Goal: Task Accomplishment & Management: Use online tool/utility

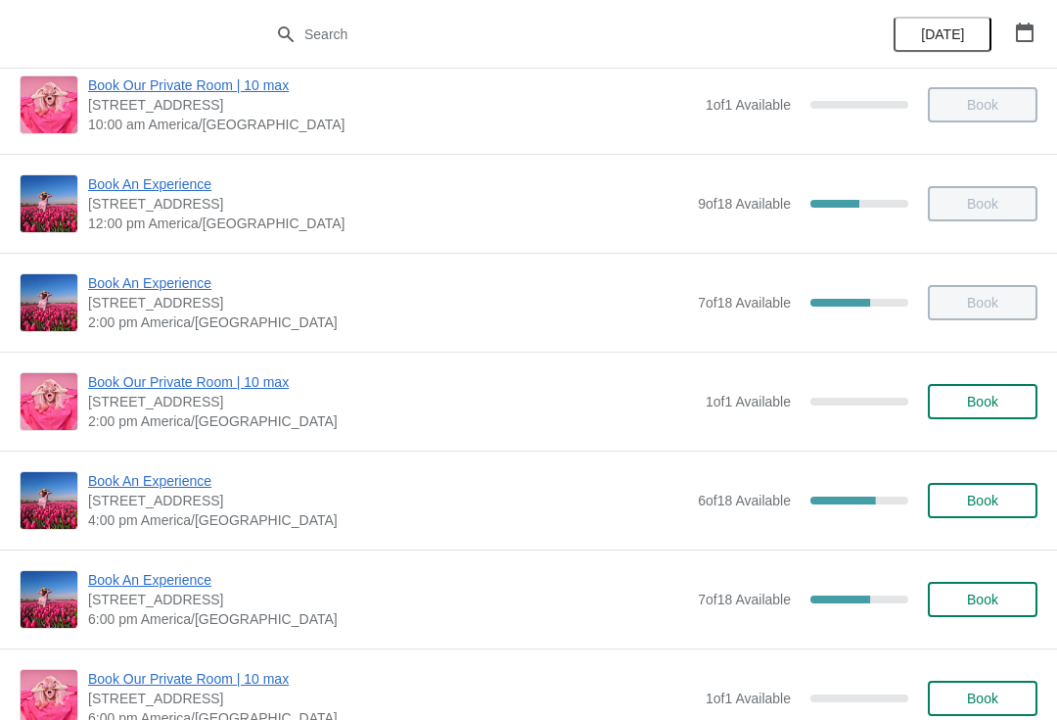
scroll to position [258, 0]
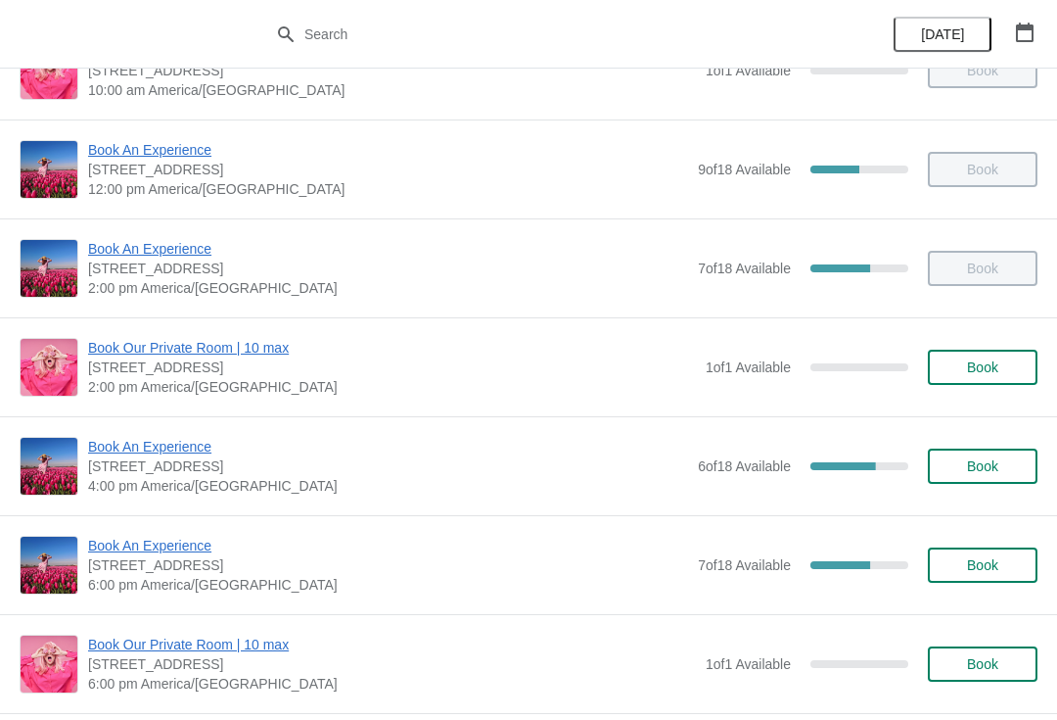
click at [105, 454] on span "Book An Experience" at bounding box center [388, 447] width 600 height 20
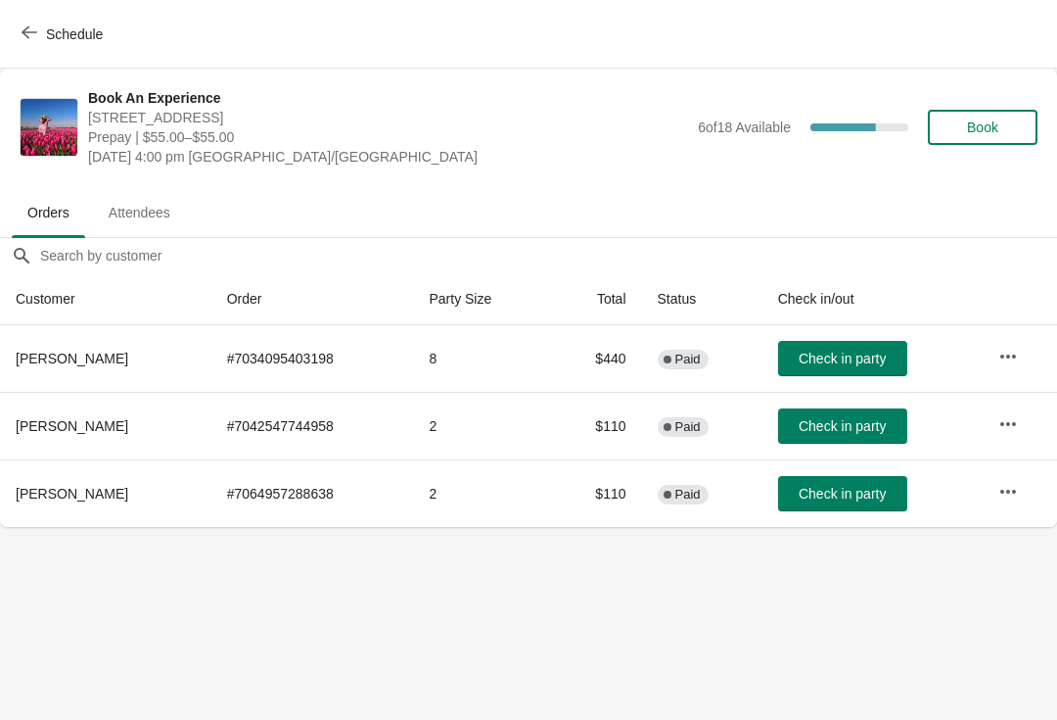
click at [813, 364] on span "Check in party" at bounding box center [842, 358] width 87 height 16
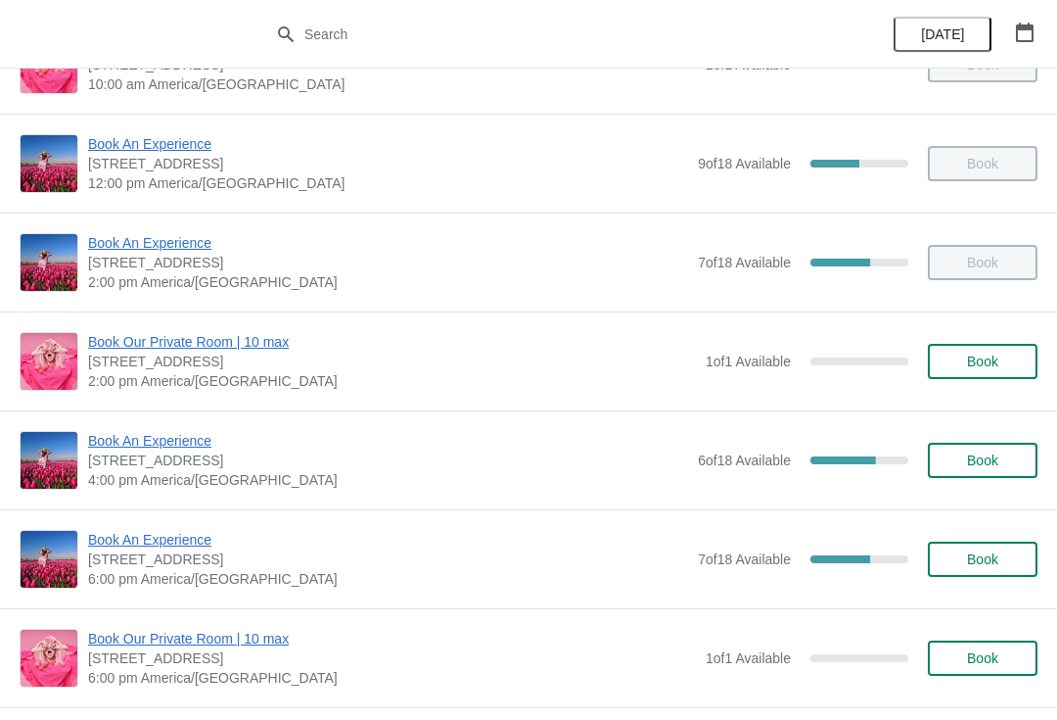
scroll to position [273, 0]
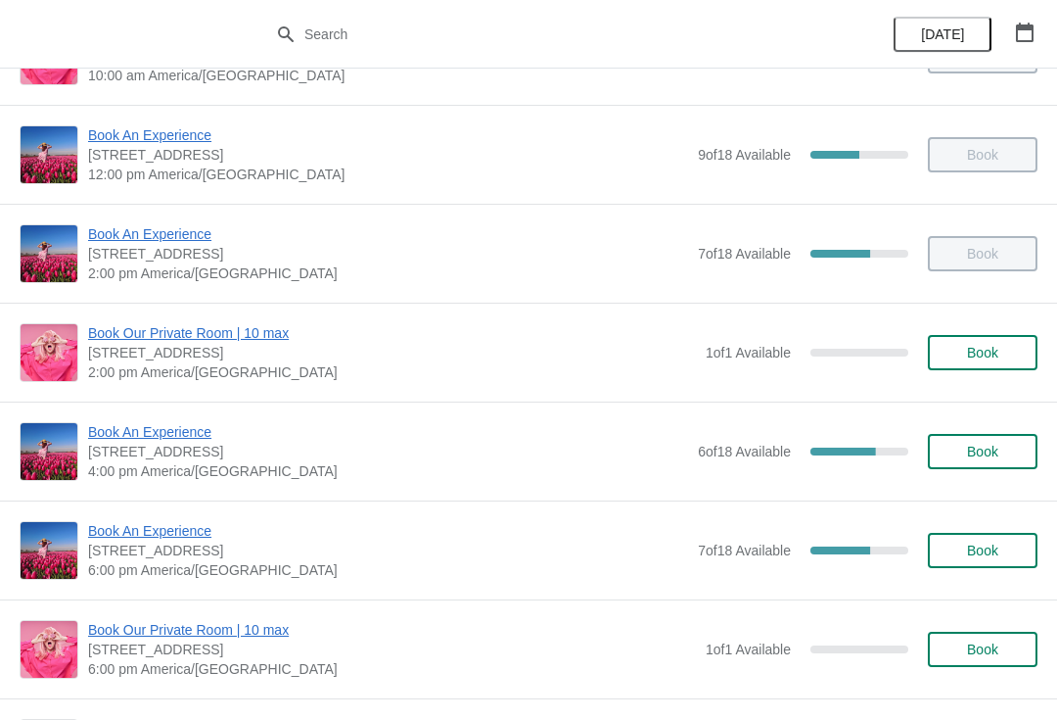
click at [99, 439] on span "Book An Experience" at bounding box center [388, 432] width 600 height 20
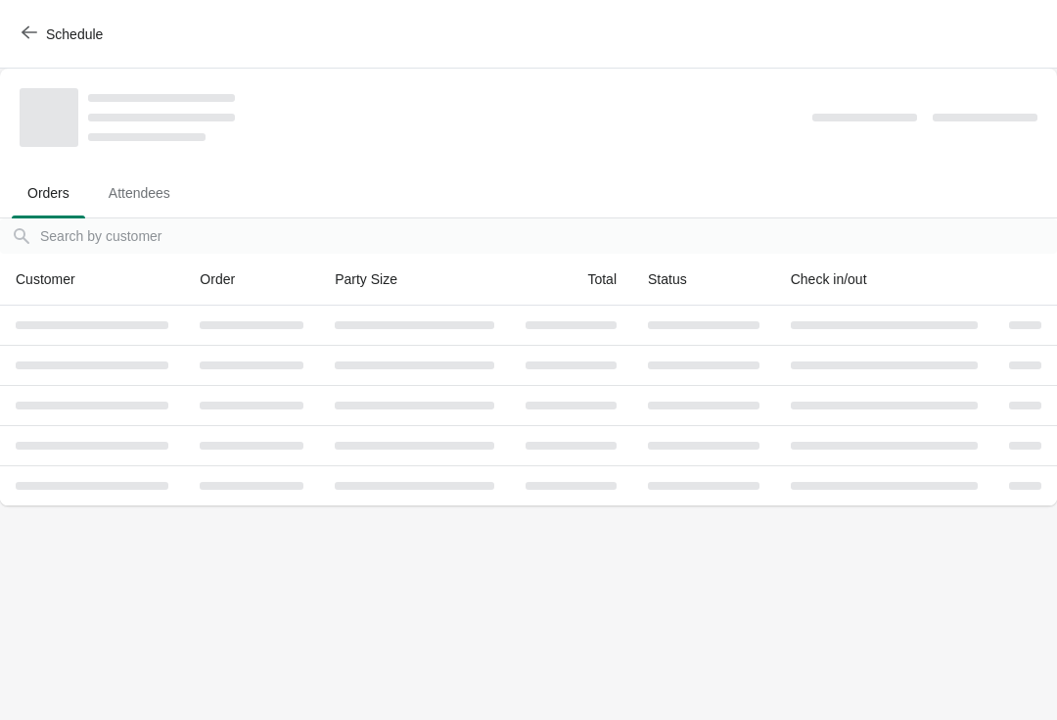
scroll to position [0, 0]
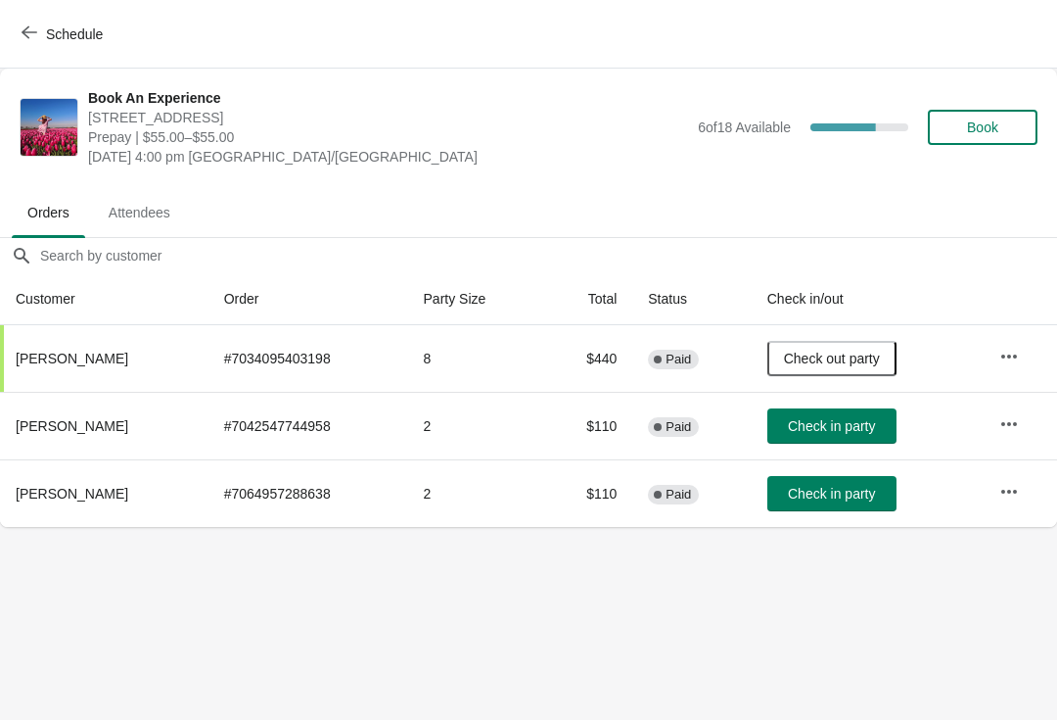
click at [847, 510] on button "Check in party" at bounding box center [831, 493] width 129 height 35
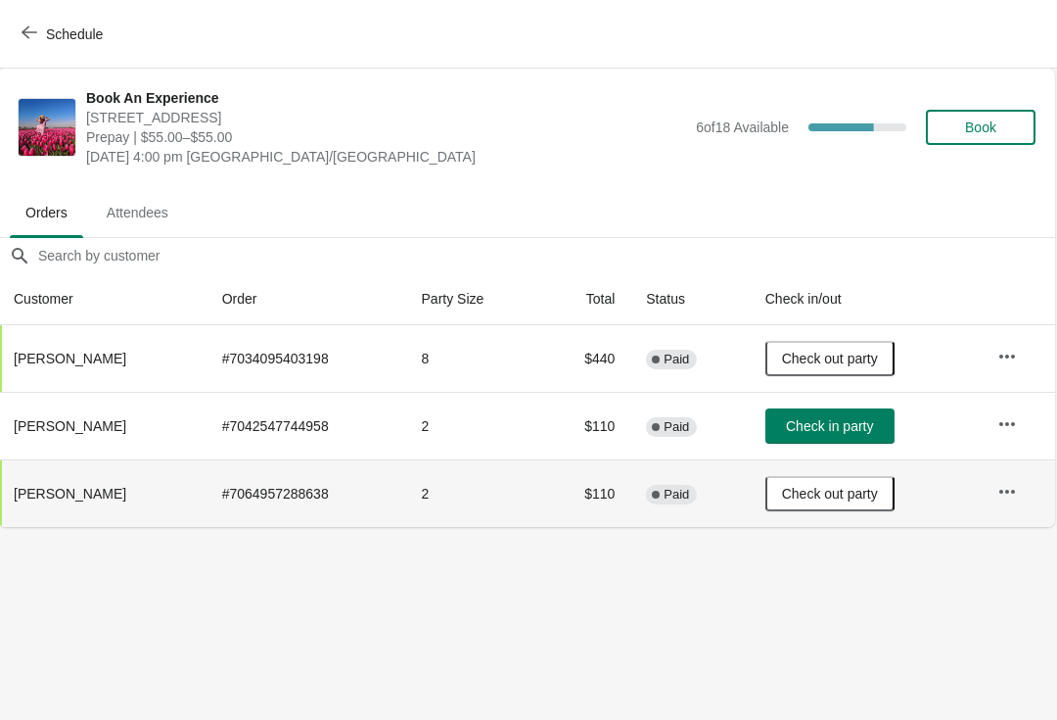
scroll to position [0, 1]
click at [83, 26] on span "Schedule" at bounding box center [74, 34] width 57 height 16
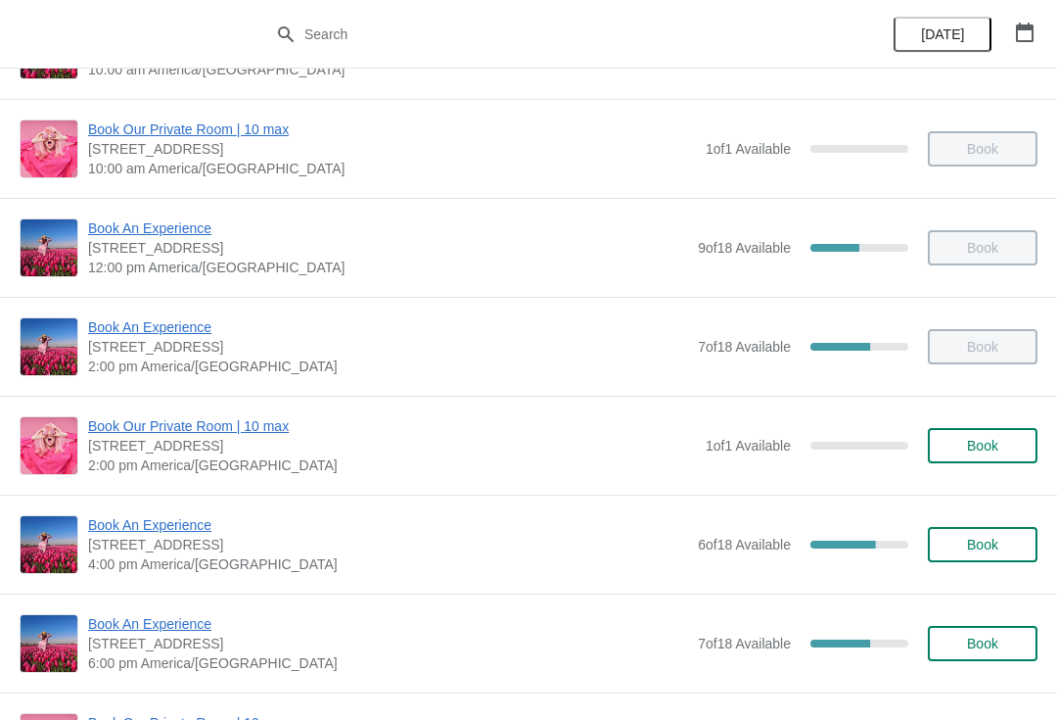
scroll to position [184, 0]
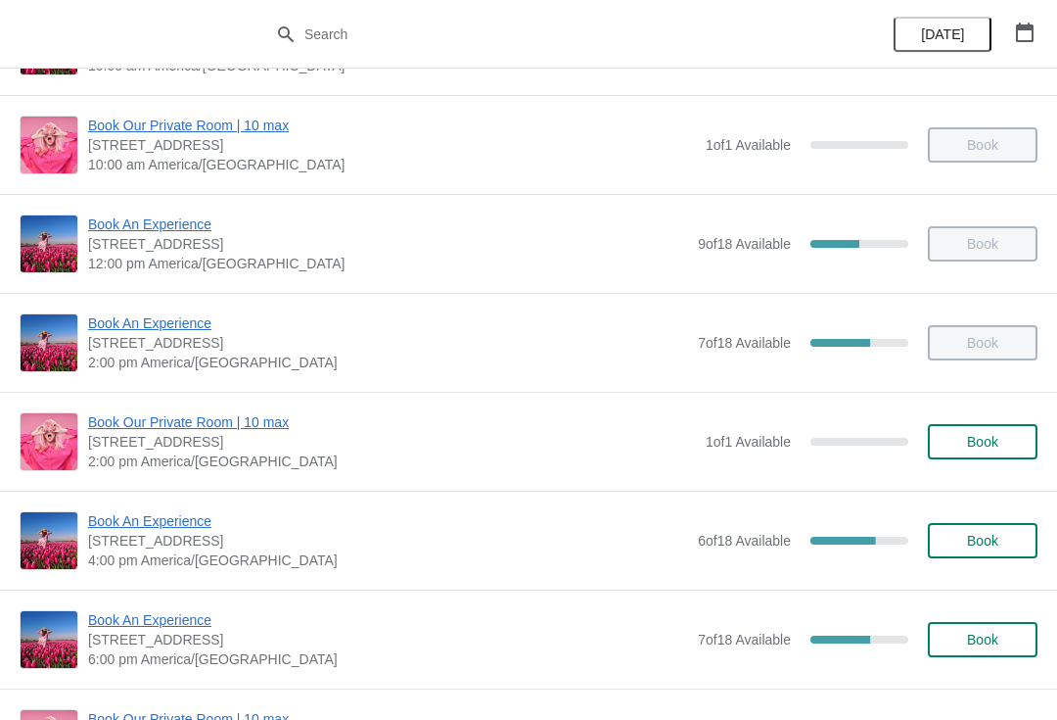
click at [109, 517] on span "Book An Experience" at bounding box center [388, 521] width 600 height 20
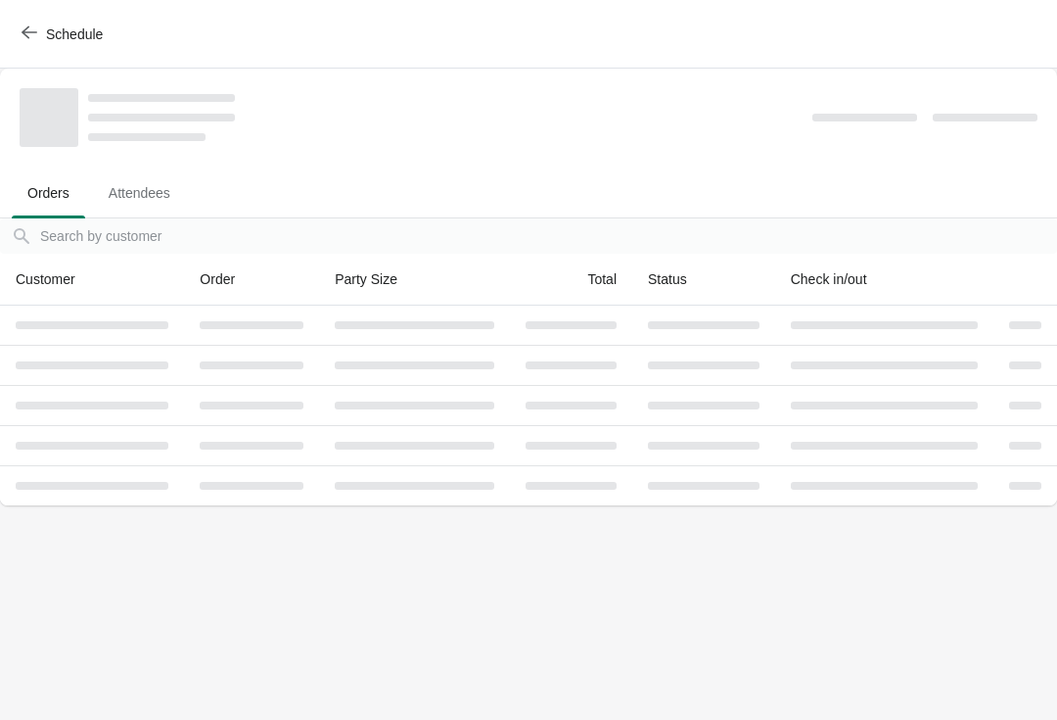
scroll to position [0, 0]
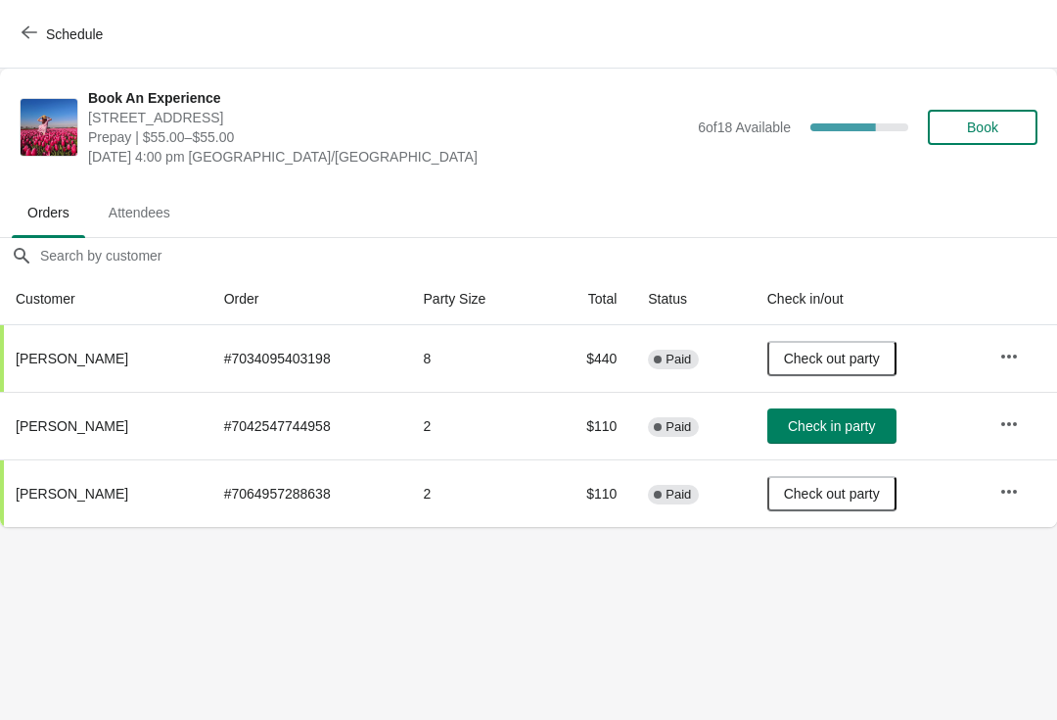
click at [795, 438] on button "Check in party" at bounding box center [831, 425] width 129 height 35
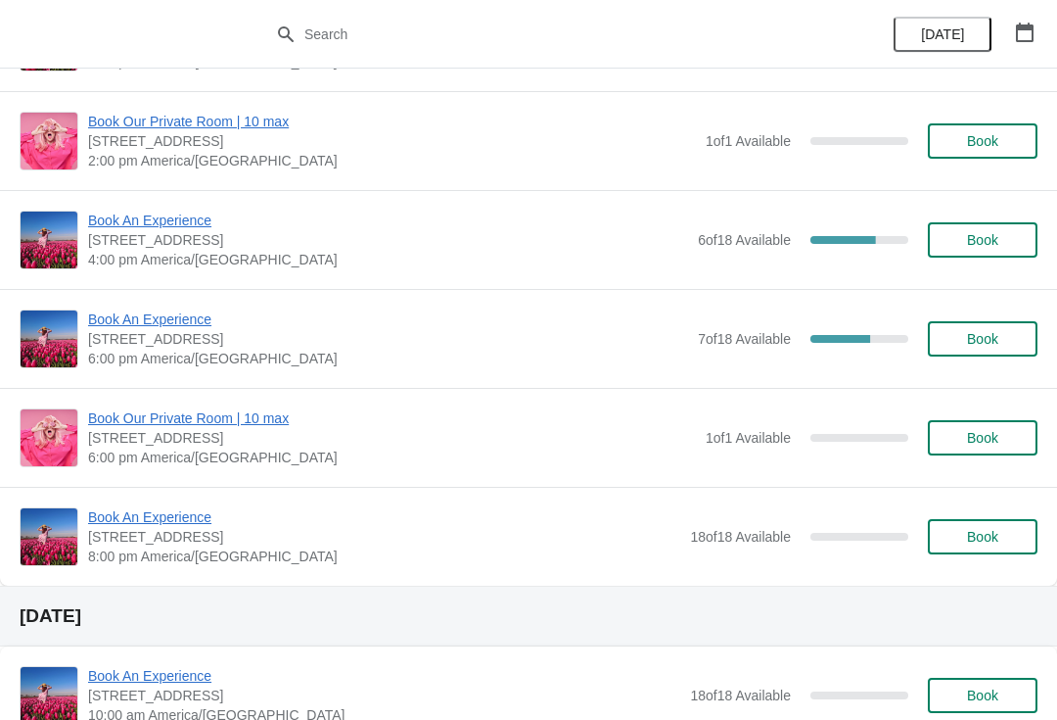
scroll to position [478, 0]
